Goal: Task Accomplishment & Management: Complete application form

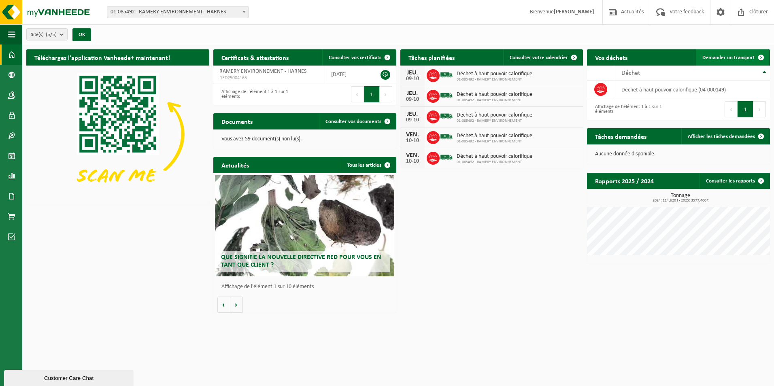
click at [739, 55] on span "Demander un transport" at bounding box center [728, 57] width 53 height 5
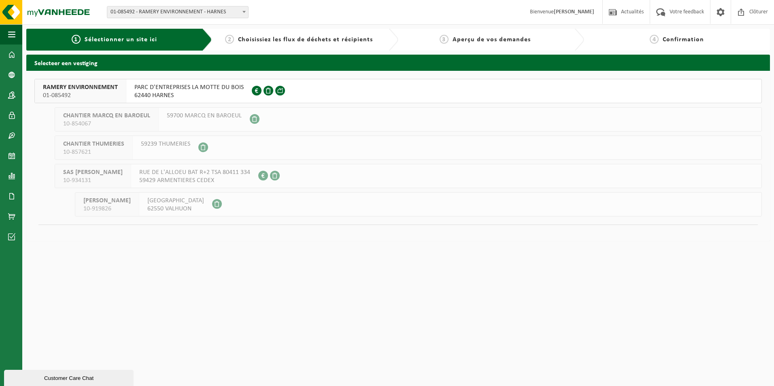
click at [225, 91] on span "62440 HARNES" at bounding box center [188, 95] width 109 height 8
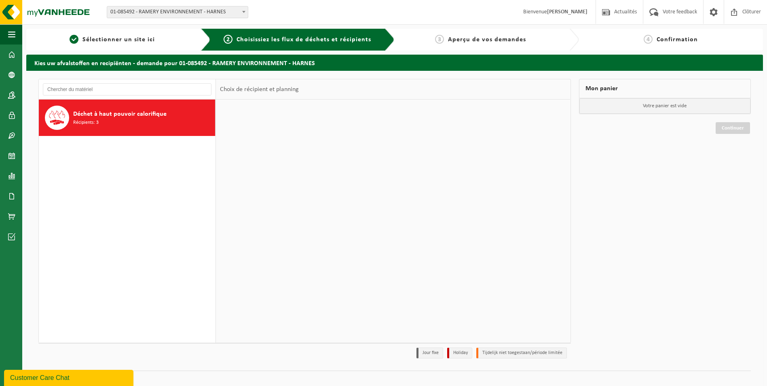
click at [154, 119] on div "Déchet à haut pouvoir calorifique Récipients: 3" at bounding box center [143, 118] width 140 height 24
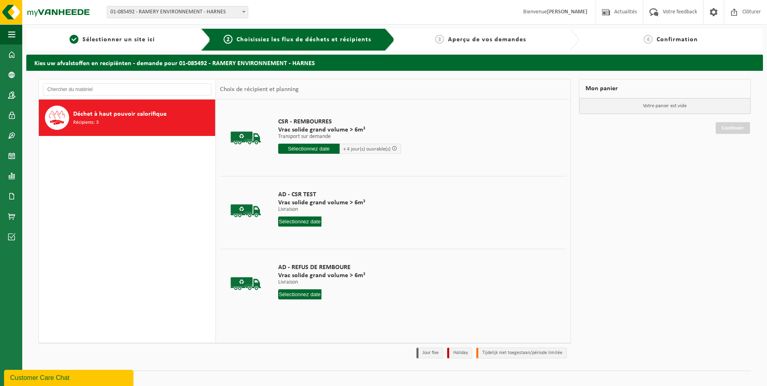
click at [311, 149] on input "text" at bounding box center [308, 149] width 61 height 10
click at [304, 148] on input "text" at bounding box center [308, 149] width 61 height 10
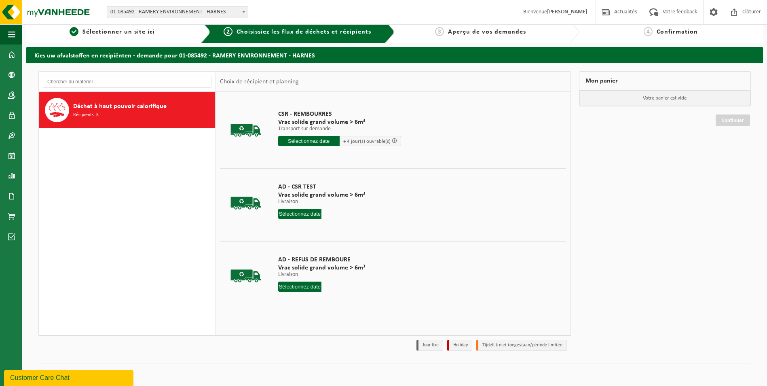
scroll to position [9, 0]
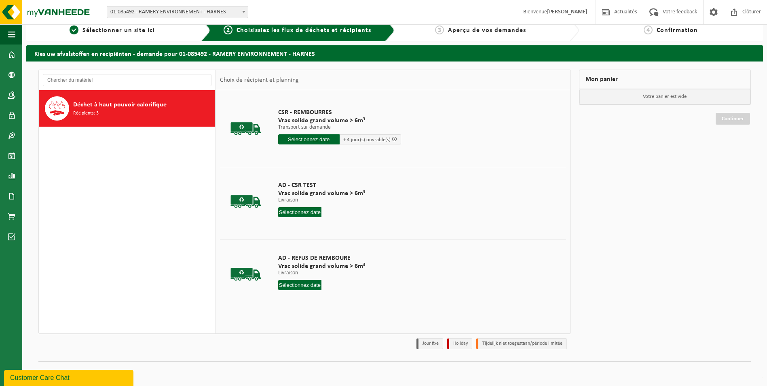
click at [376, 139] on span "+ 4 jour(s) ouvrable(s)" at bounding box center [366, 139] width 47 height 5
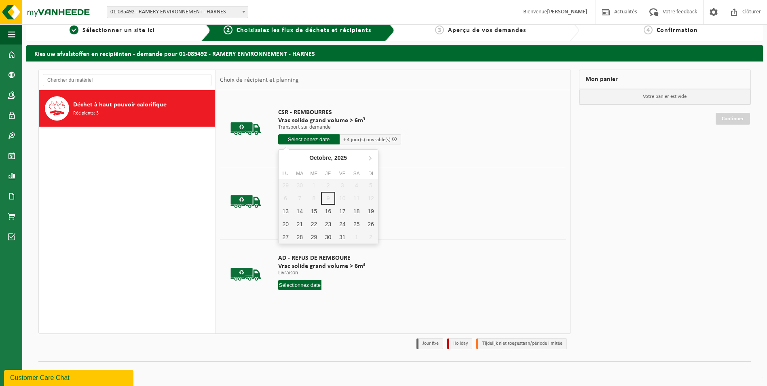
click at [313, 137] on input "text" at bounding box center [308, 139] width 61 height 10
click at [285, 214] on div "13" at bounding box center [286, 211] width 14 height 13
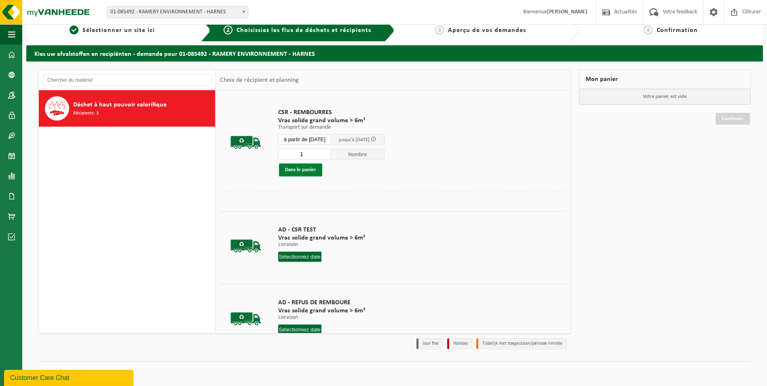
click at [311, 170] on button "Dans le panier" at bounding box center [300, 169] width 43 height 13
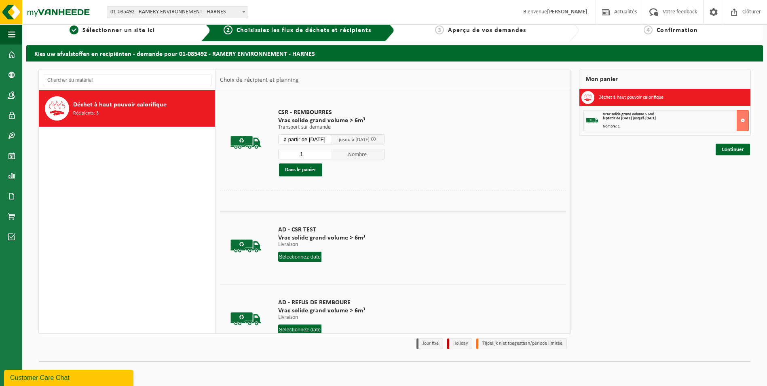
click at [302, 136] on input "à partir de 2025-10-13" at bounding box center [304, 139] width 53 height 10
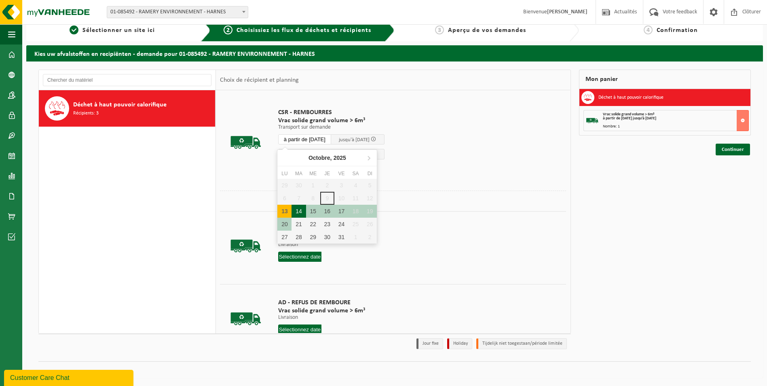
click at [299, 208] on div "14" at bounding box center [299, 211] width 14 height 13
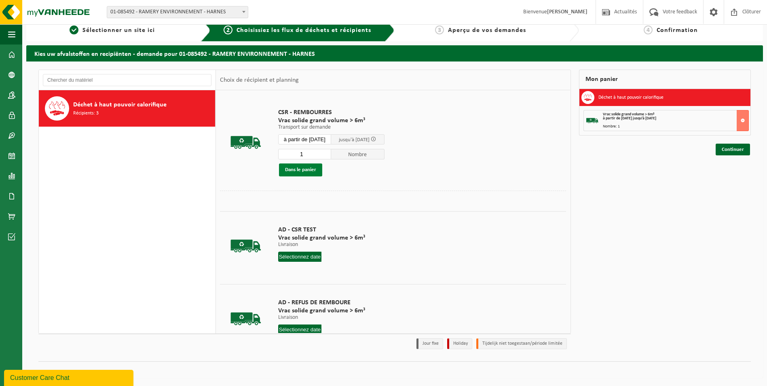
click at [305, 168] on button "Dans le panier" at bounding box center [300, 169] width 43 height 13
click at [313, 140] on input "à partir de 2025-10-14" at bounding box center [304, 139] width 53 height 10
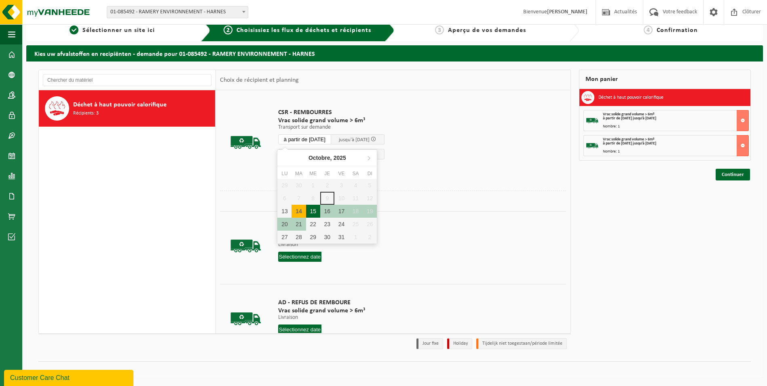
click at [316, 210] on div "15" at bounding box center [313, 211] width 14 height 13
type input "à partir de 2025-10-15"
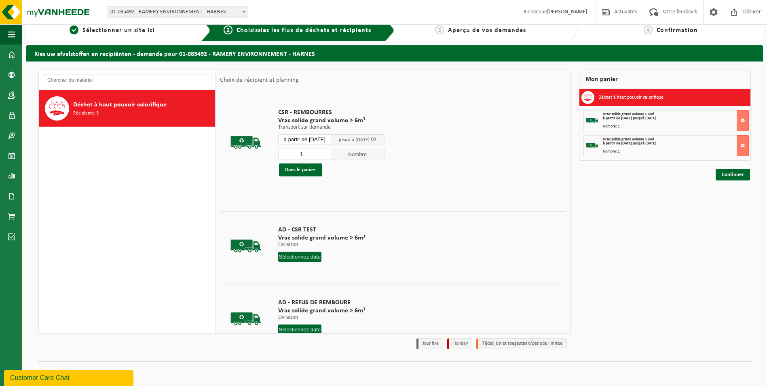
drag, startPoint x: 313, startPoint y: 156, endPoint x: 253, endPoint y: 152, distance: 60.0
click at [253, 152] on tr "CSR - REMBOURRES Vrac solide grand volume > 6m³ Transport sur demande Transport…" at bounding box center [393, 142] width 346 height 96
type input "3"
click at [308, 172] on button "Dans le panier" at bounding box center [300, 169] width 43 height 13
click at [309, 138] on input "à partir de 2025-10-15" at bounding box center [304, 139] width 53 height 10
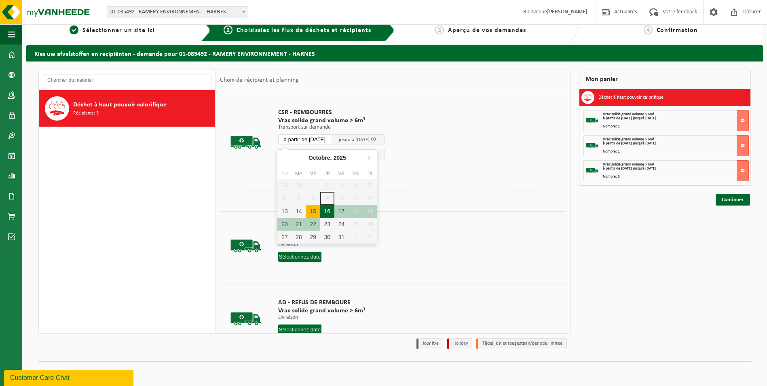
click at [328, 209] on div "16" at bounding box center [327, 211] width 14 height 13
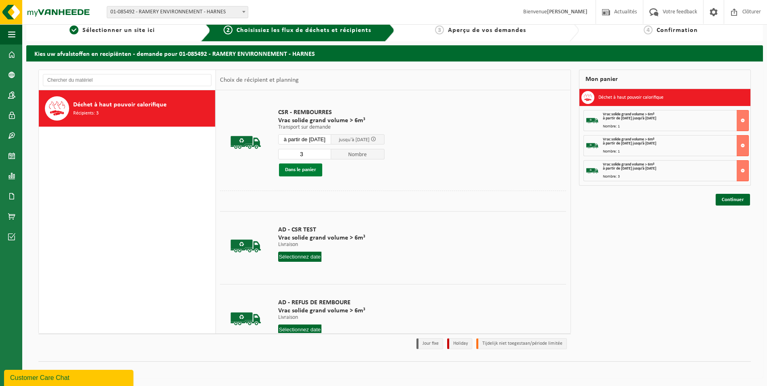
click at [307, 169] on button "Dans le panier" at bounding box center [300, 169] width 43 height 13
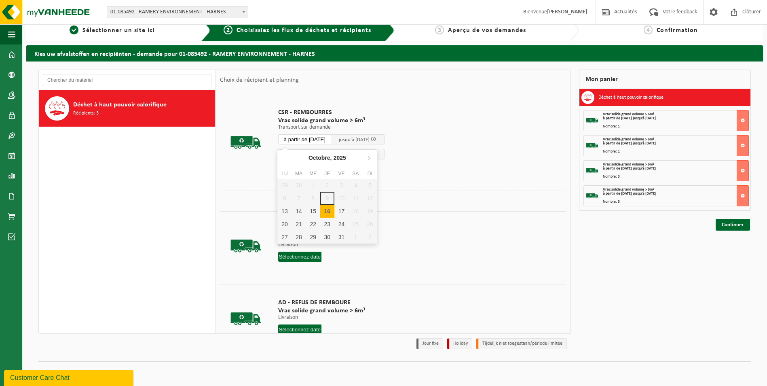
click at [323, 138] on input "à partir de 2025-10-16" at bounding box center [304, 139] width 53 height 10
click at [341, 209] on div "17" at bounding box center [342, 211] width 14 height 13
type input "à partir de 2025-10-17"
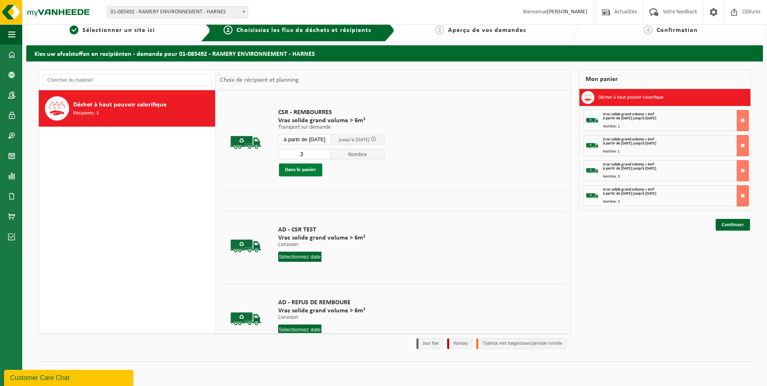
click at [310, 172] on button "Dans le panier" at bounding box center [300, 169] width 43 height 13
click at [738, 249] on link "Continuer" at bounding box center [733, 250] width 34 height 12
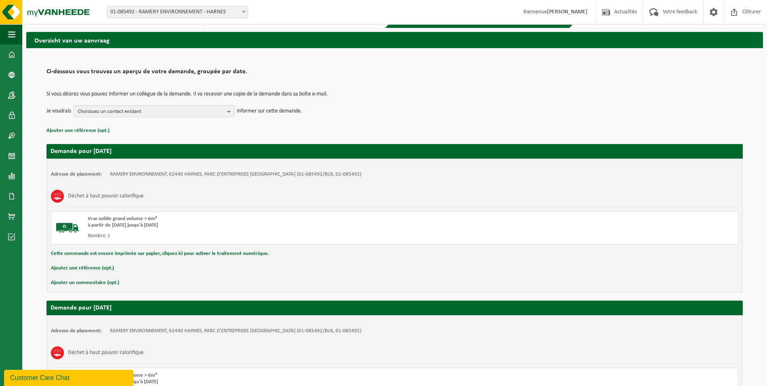
scroll to position [40, 0]
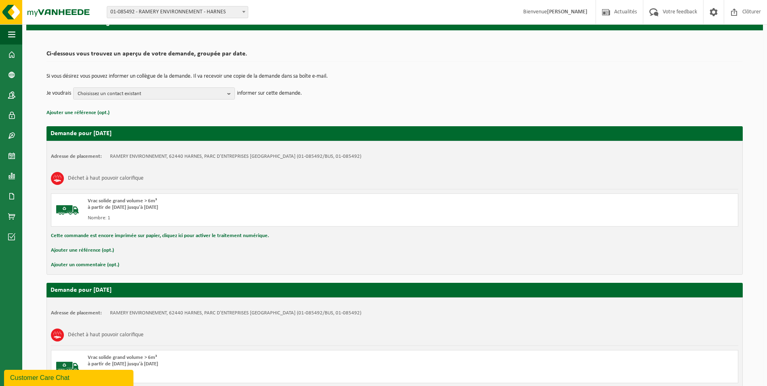
click at [97, 265] on button "Ajouter un commentaire (opt.)" at bounding box center [85, 265] width 68 height 11
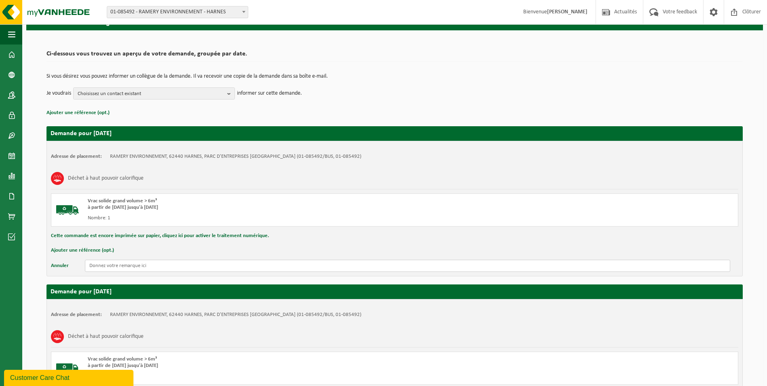
click at [165, 265] on input "text" at bounding box center [408, 266] width 646 height 12
drag, startPoint x: 163, startPoint y: 265, endPoint x: 46, endPoint y: 273, distance: 116.8
click at [47, 273] on div "Adresse de placement: RAMERY ENVIRONNEMENT, 62440 HARNES, PARC D'ENTREPRISES LA…" at bounding box center [395, 209] width 697 height 136
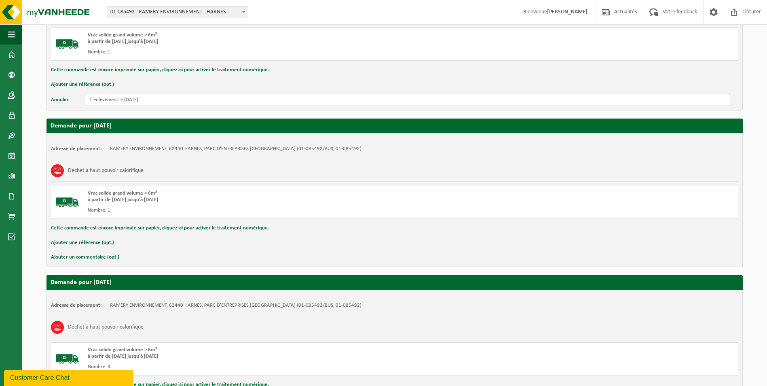
scroll to position [243, 0]
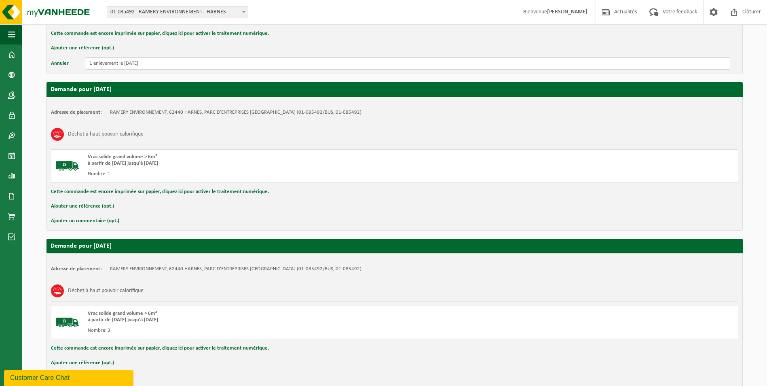
type input "1 enlèvement le 13/10/25"
click at [95, 219] on button "Ajouter un commentaire (opt.)" at bounding box center [85, 221] width 68 height 11
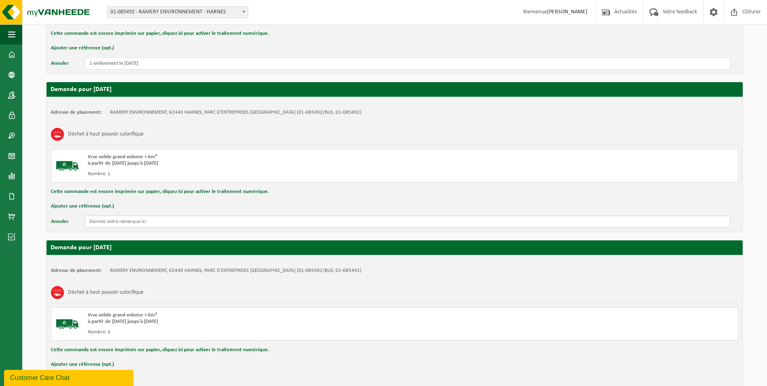
click at [107, 223] on input "text" at bounding box center [408, 222] width 646 height 12
paste input "1 enlèvement le 13/10/25"
click at [129, 221] on input "1 enlèvement le 13/10/25" at bounding box center [408, 222] width 646 height 12
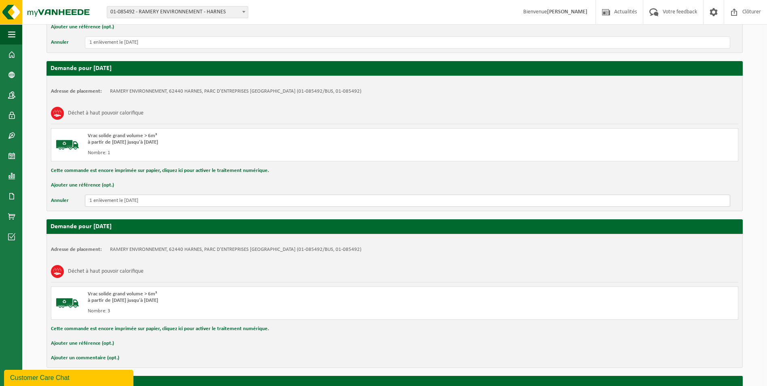
scroll to position [283, 0]
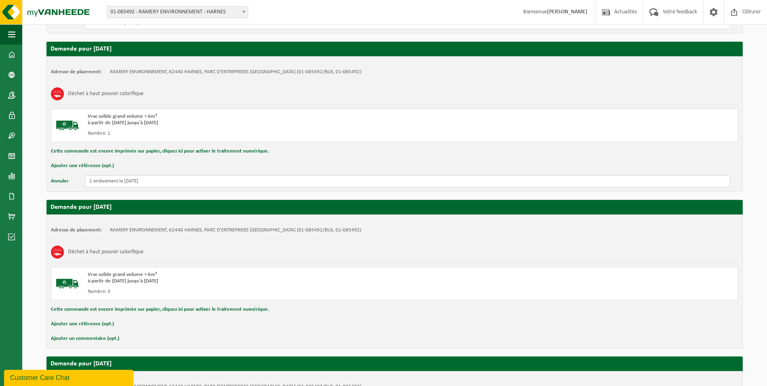
type input "1 enlèvement le 14/10/25"
click at [106, 336] on button "Ajouter un commentaire (opt.)" at bounding box center [85, 338] width 68 height 11
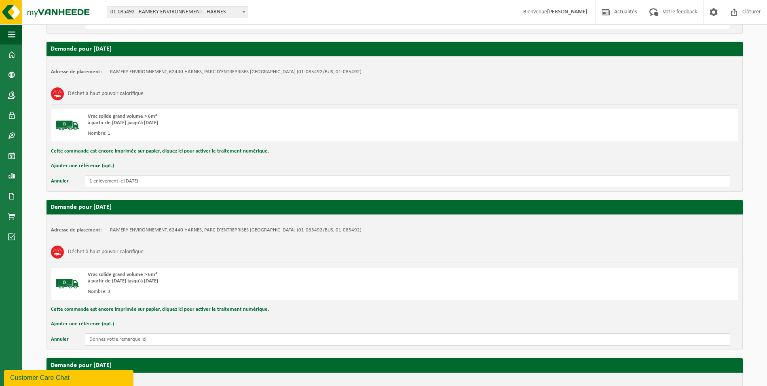
click at [118, 340] on input "text" at bounding box center [408, 339] width 646 height 12
paste input "1 enlèvement le 13/10/25"
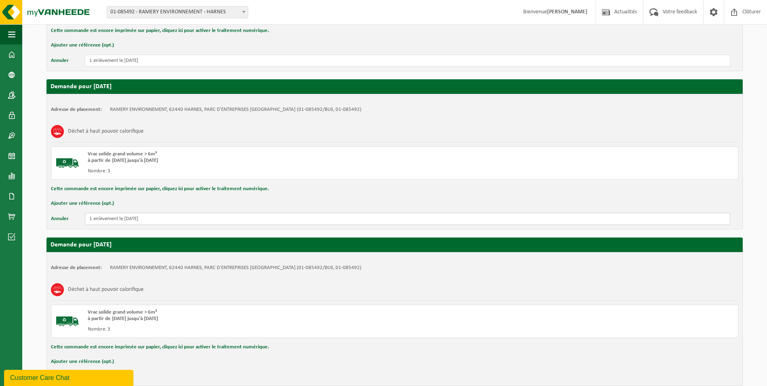
scroll to position [405, 0]
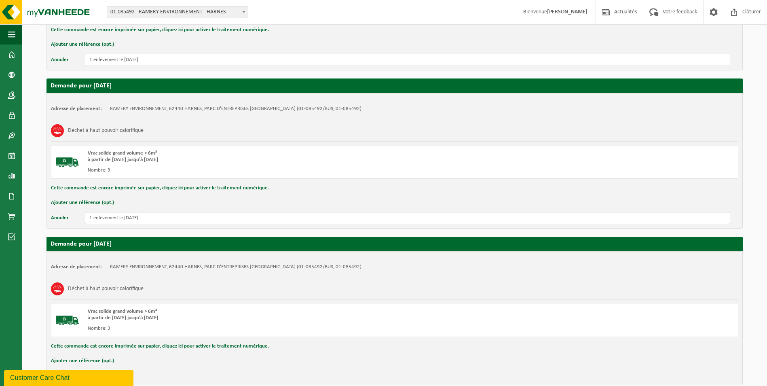
click at [91, 216] on input "1 enlèvement le 13/10/25" at bounding box center [408, 218] width 646 height 12
drag, startPoint x: 134, startPoint y: 218, endPoint x: 143, endPoint y: 220, distance: 9.8
click at [133, 218] on input "3 enlèvements le 13/10/25" at bounding box center [408, 218] width 646 height 12
drag, startPoint x: 151, startPoint y: 217, endPoint x: 0, endPoint y: 223, distance: 151.0
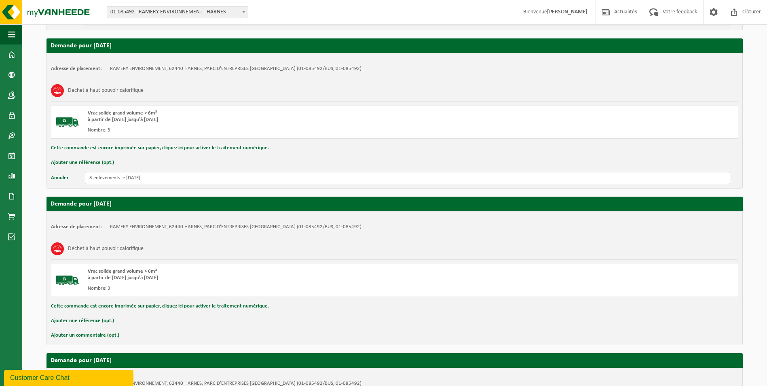
scroll to position [445, 0]
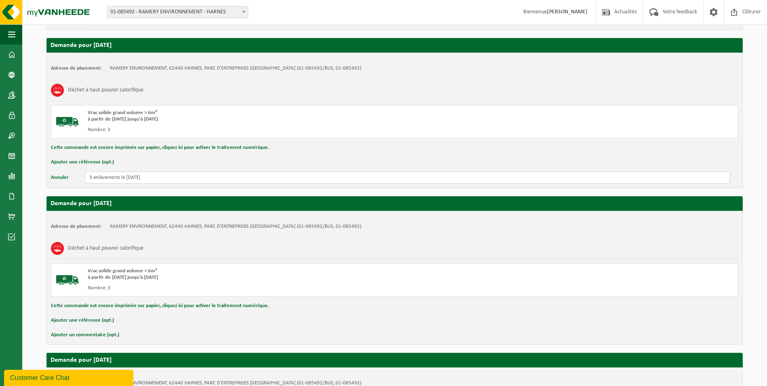
type input "3 enlèvements le 15/10/25"
click at [100, 335] on button "Ajouter un commentaire (opt.)" at bounding box center [85, 335] width 68 height 11
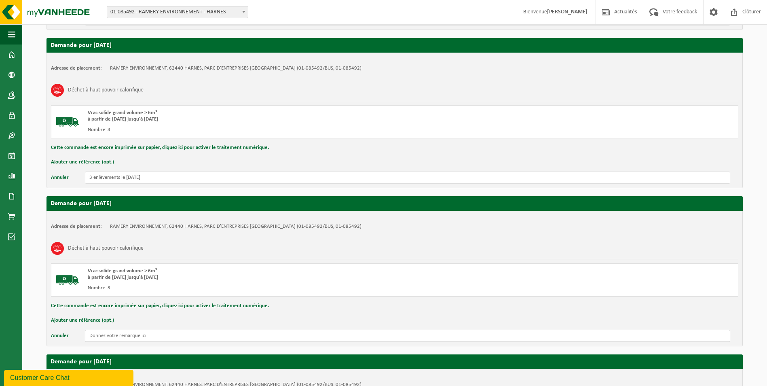
click at [103, 335] on input "text" at bounding box center [408, 336] width 646 height 12
paste input "3 enlèvements le 15/10/25"
click at [131, 336] on input "3 enlèvements le 15/10/25" at bounding box center [408, 336] width 646 height 12
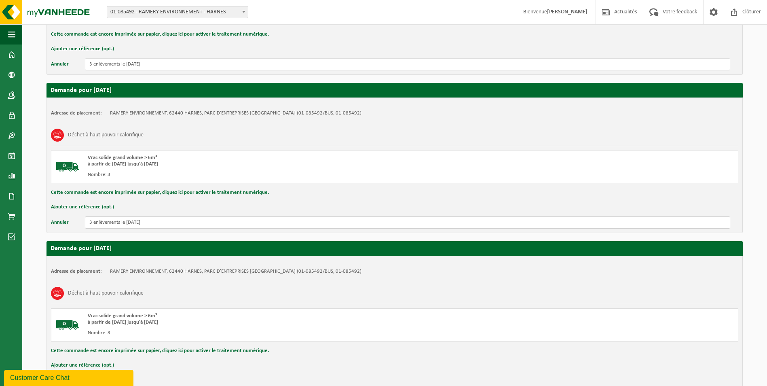
scroll to position [603, 0]
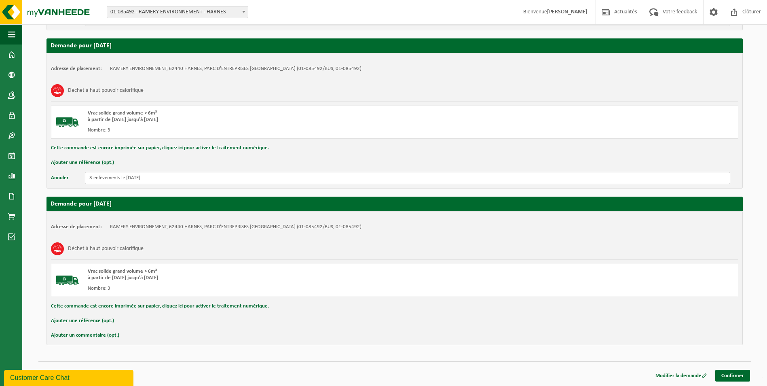
type input "3 enlèvements le 16/10/25"
click at [111, 338] on button "Ajouter un commentaire (opt.)" at bounding box center [85, 335] width 68 height 11
click at [123, 336] on input "text" at bounding box center [408, 336] width 646 height 12
paste input "3 enlèvements le 15/10/25"
click at [132, 335] on input "3 enlèvements le 15/10/25" at bounding box center [408, 336] width 646 height 12
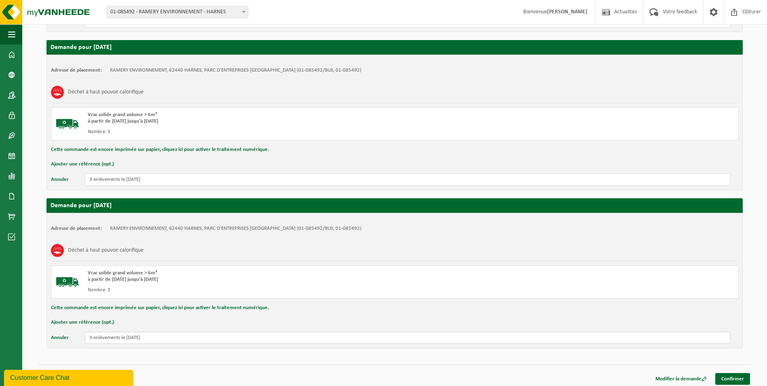
scroll to position [604, 0]
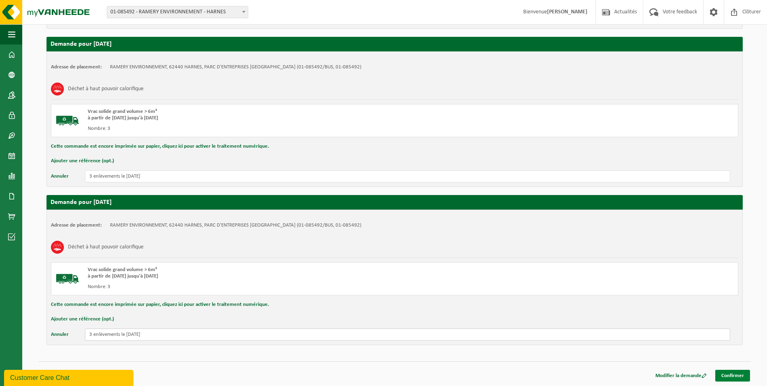
type input "3 enlèvements le 17/10/25"
click at [736, 378] on link "Confirmer" at bounding box center [733, 376] width 35 height 12
